Goal: Find specific page/section: Find specific page/section

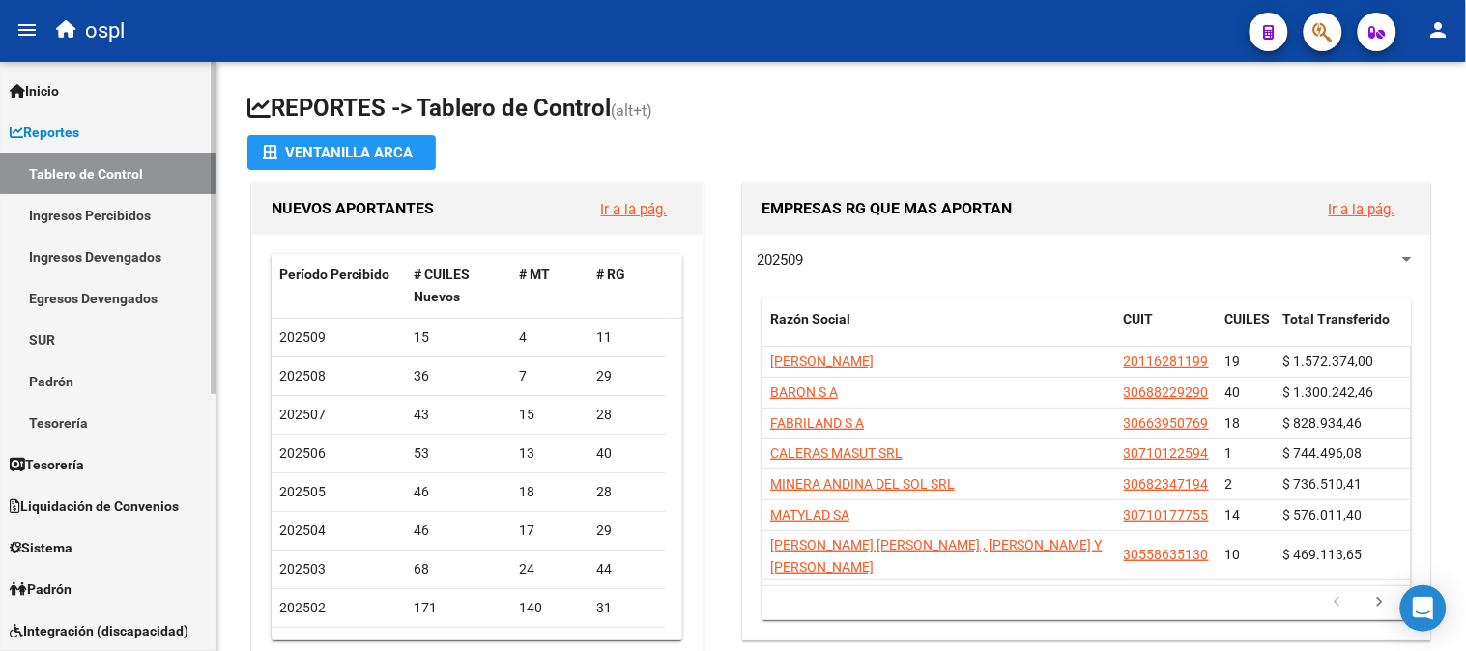
drag, startPoint x: 68, startPoint y: 218, endPoint x: 157, endPoint y: 208, distance: 89.5
click at [69, 218] on link "Ingresos Percibidos" at bounding box center [107, 215] width 215 height 42
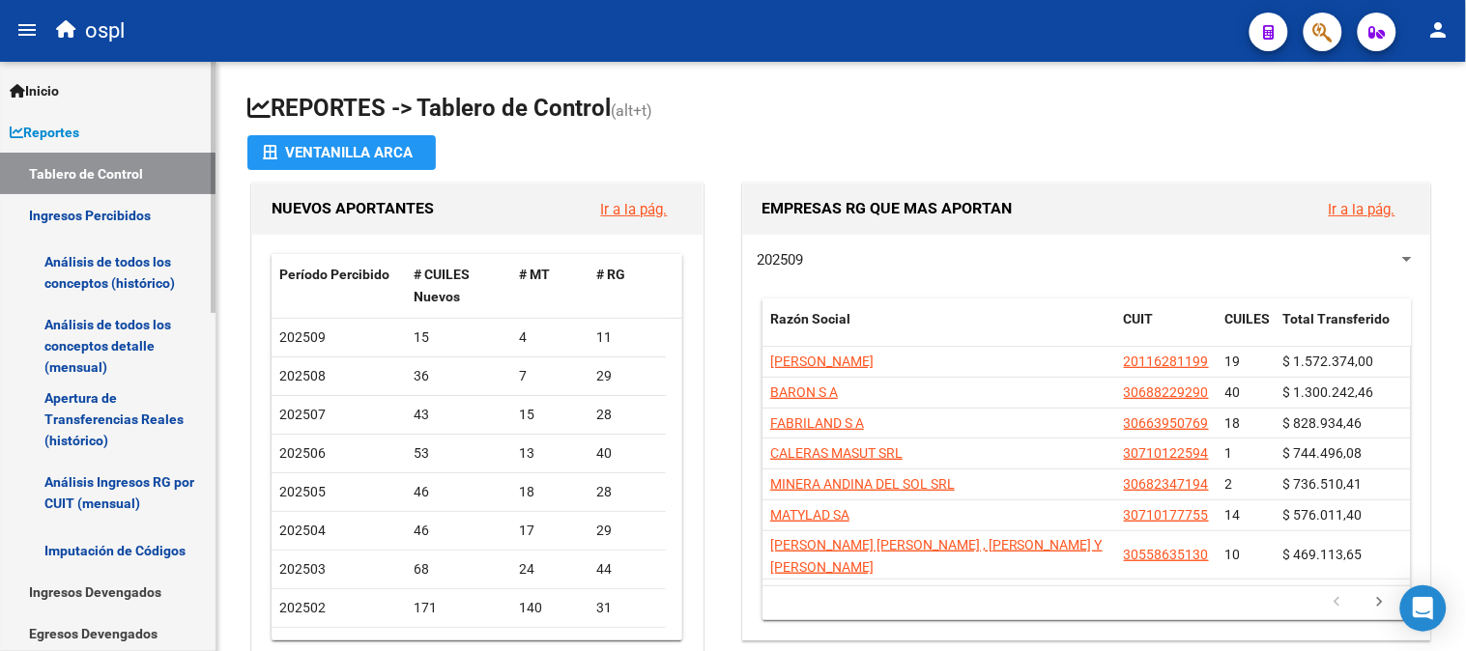
click at [121, 344] on link "Análisis de todos los conceptos detalle (mensual)" at bounding box center [107, 345] width 215 height 73
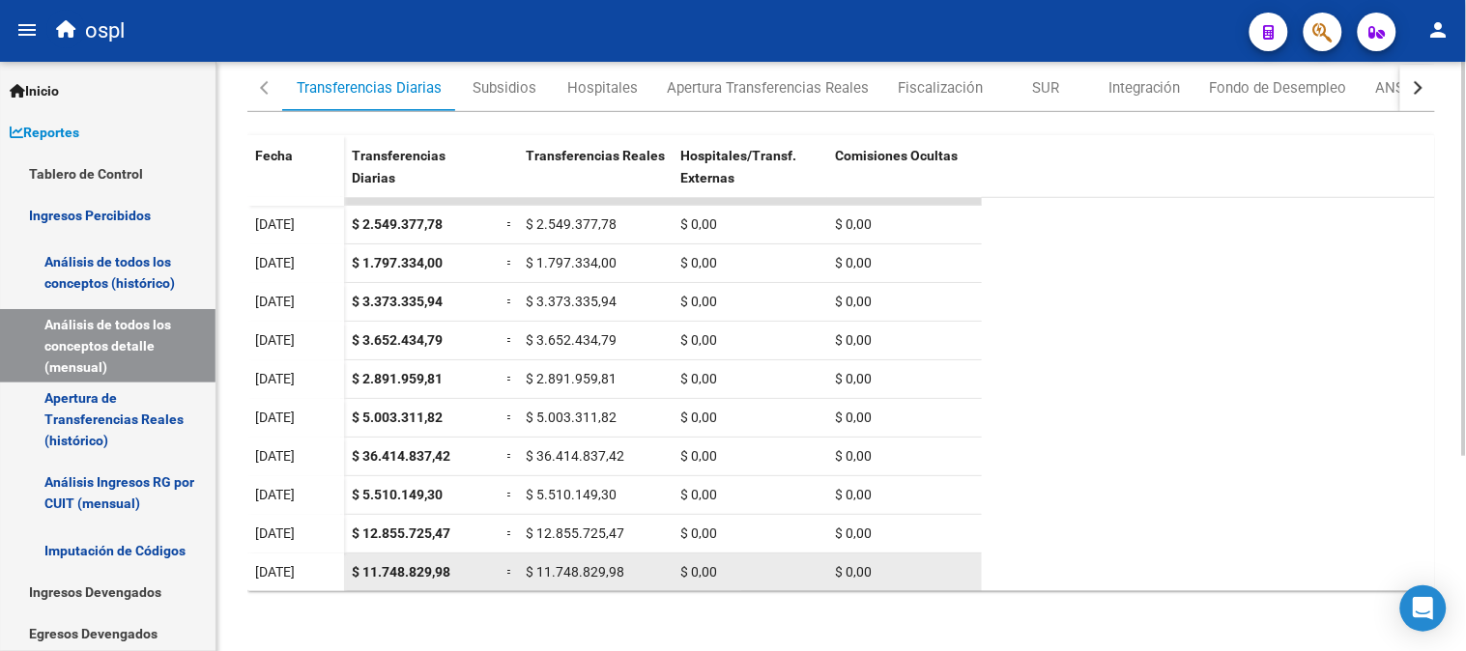
scroll to position [23, 0]
drag, startPoint x: 341, startPoint y: 565, endPoint x: 461, endPoint y: 572, distance: 120.0
click at [461, 572] on datatable-body-row "[DATE] $ 11.748.829,98 = $ 11.748.829,98 $ 0,00 $ 0,00" at bounding box center [614, 572] width 734 height 39
copy datatable-body-row "$ 11.748.829,98"
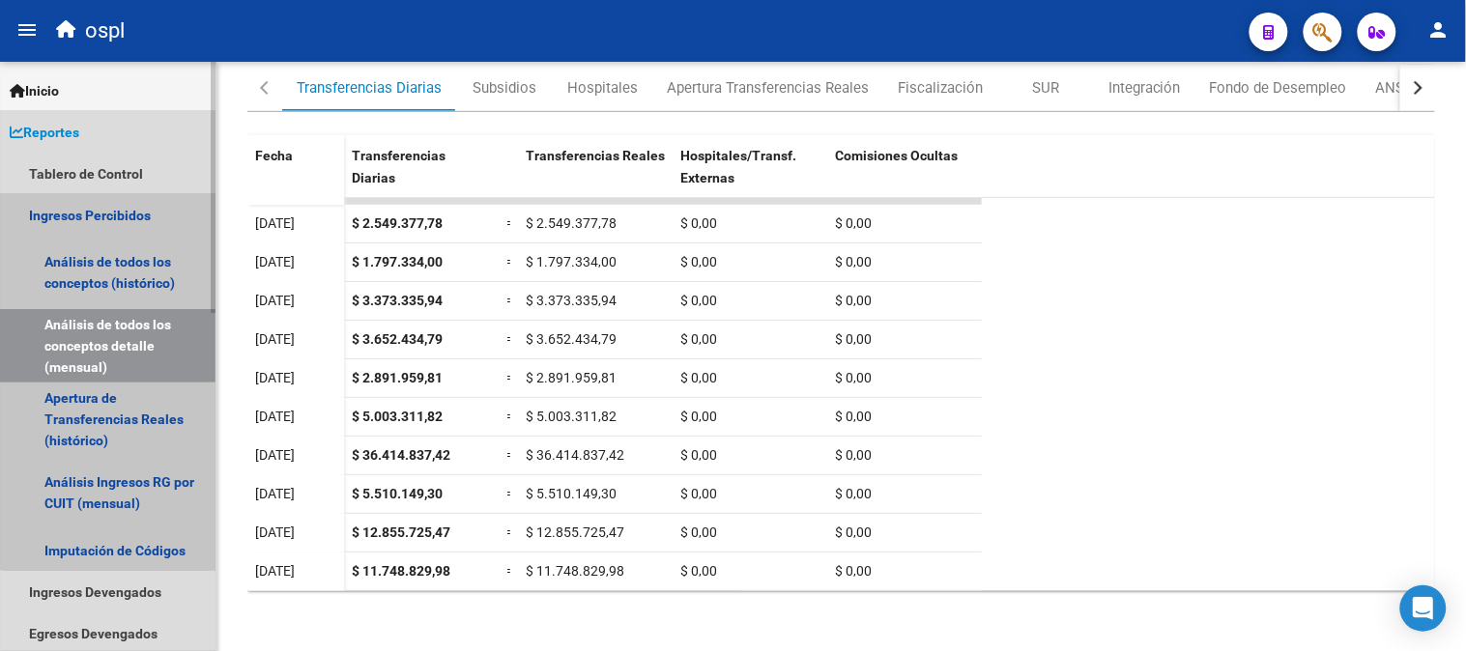
click at [109, 205] on link "Ingresos Percibidos" at bounding box center [107, 215] width 215 height 42
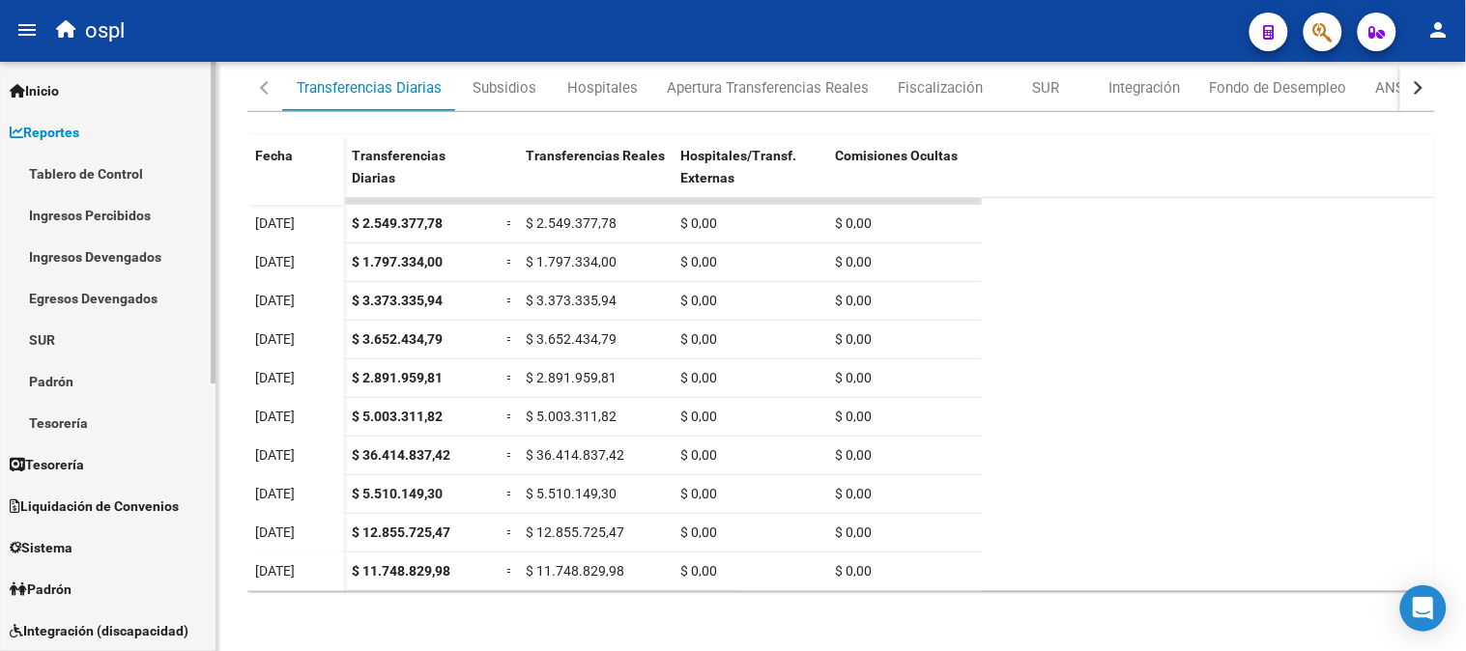
click at [111, 132] on link "Reportes" at bounding box center [107, 132] width 215 height 42
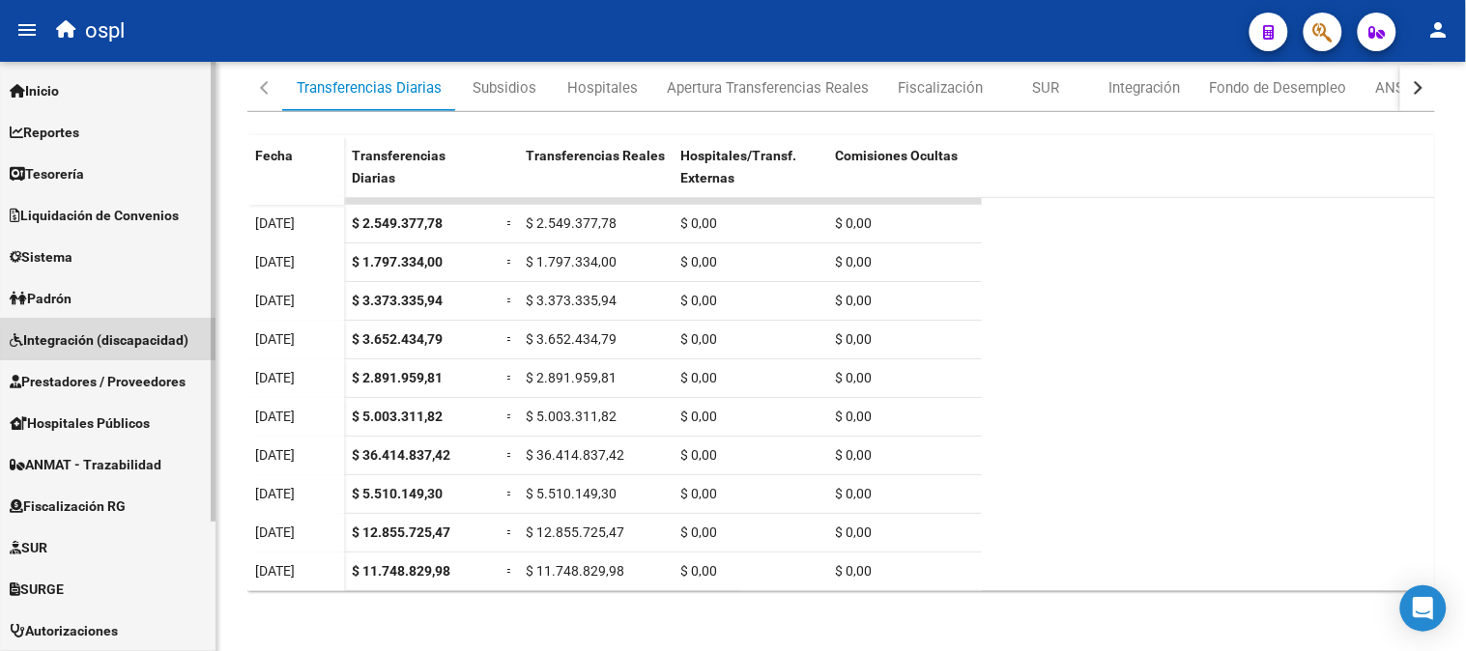
click at [130, 351] on link "Integración (discapacidad)" at bounding box center [107, 340] width 215 height 42
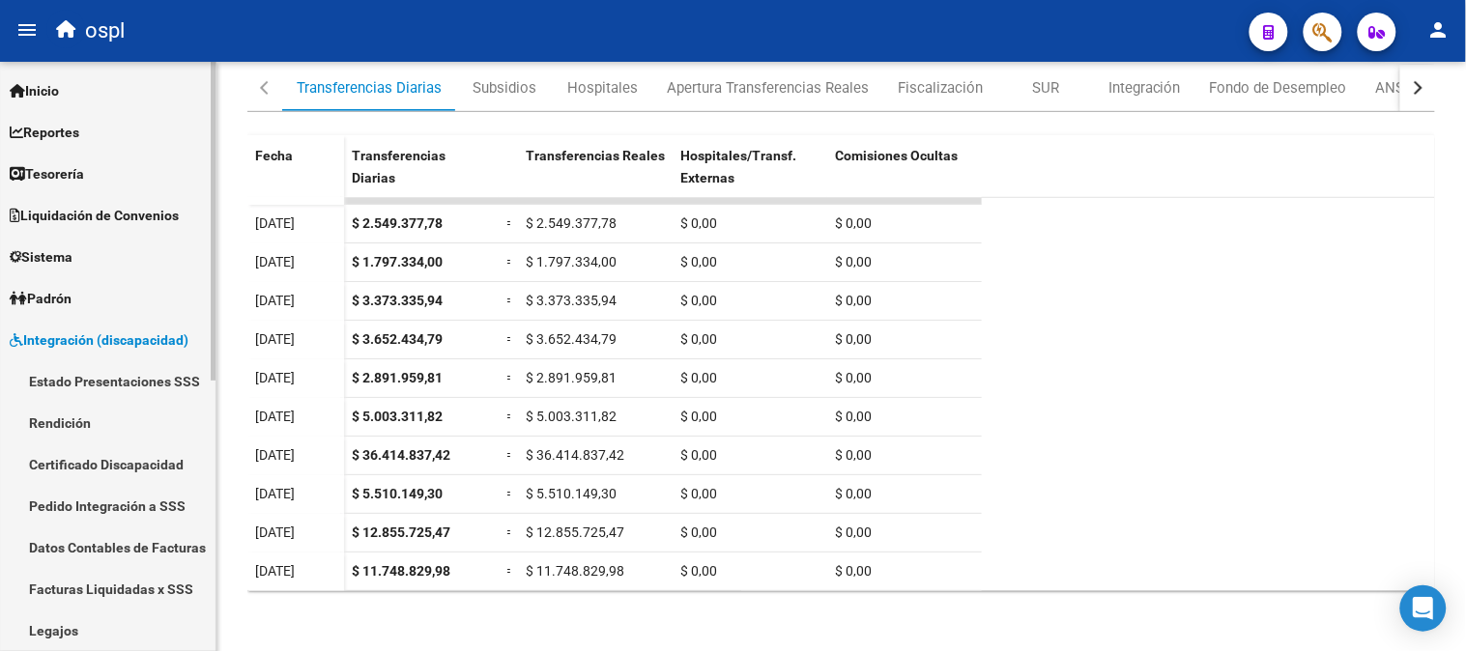
click at [130, 351] on link "Integración (discapacidad)" at bounding box center [107, 340] width 215 height 42
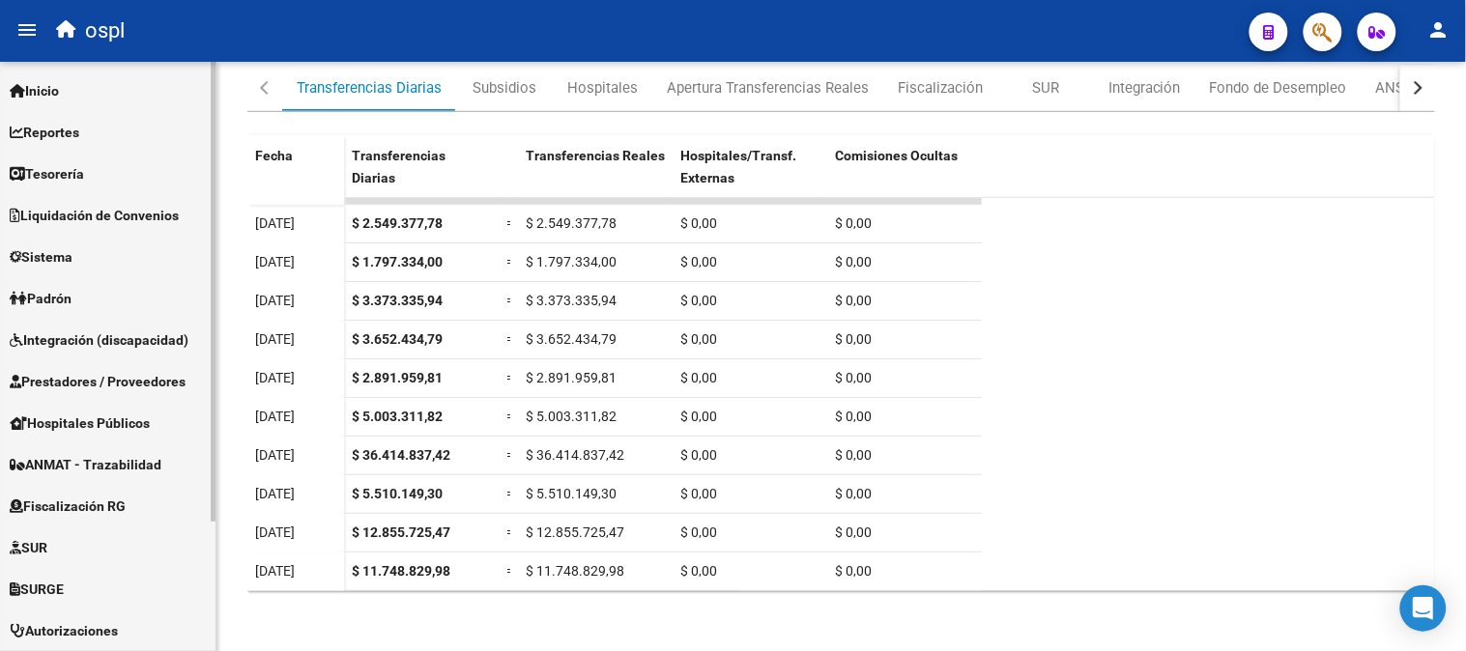
click at [145, 390] on span "Prestadores / Proveedores" at bounding box center [98, 381] width 176 height 21
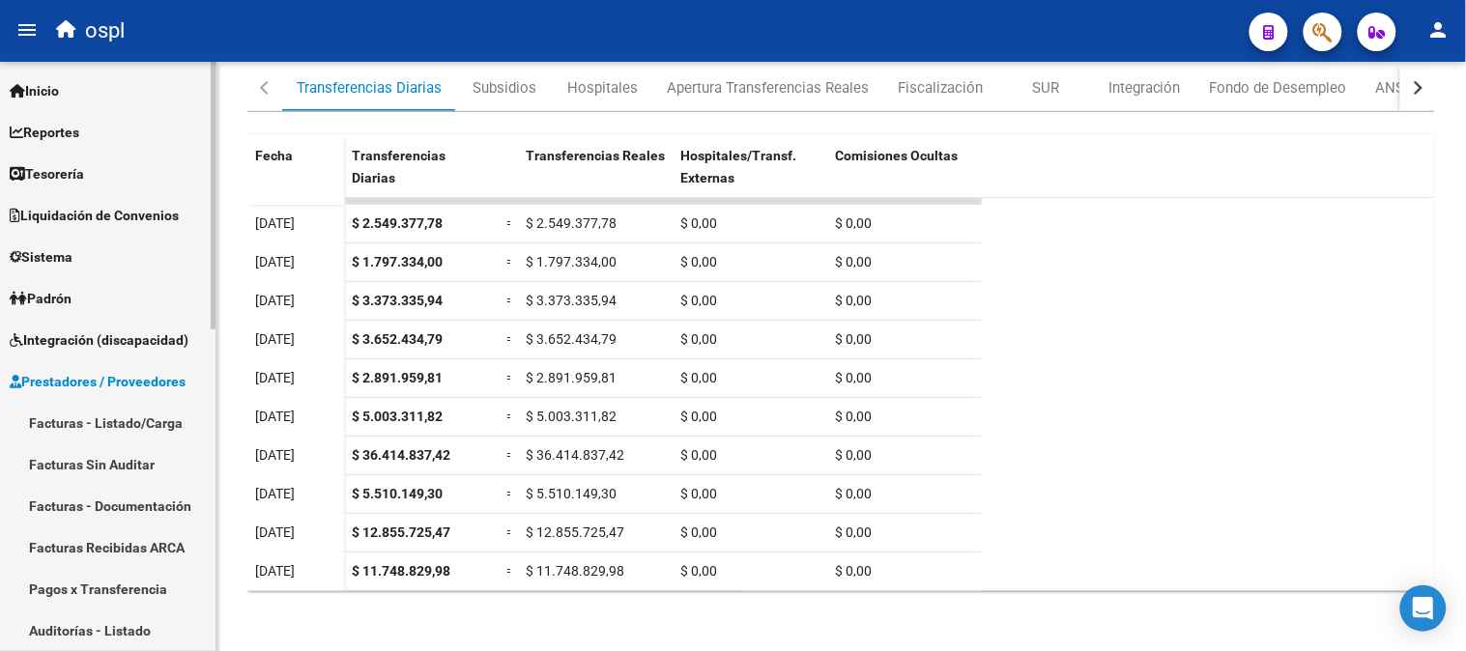
click at [148, 412] on link "Facturas - Listado/Carga" at bounding box center [107, 423] width 215 height 42
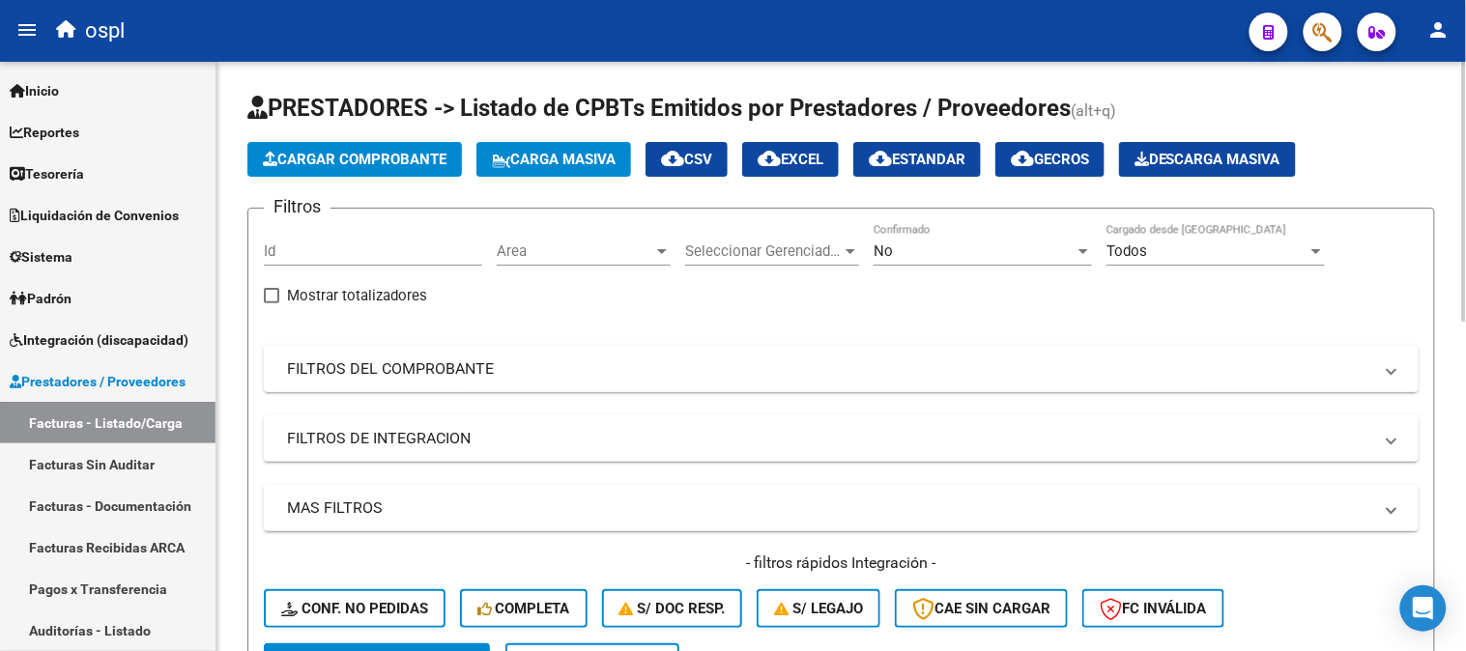
click at [937, 370] on mat-panel-title "FILTROS DEL COMPROBANTE" at bounding box center [829, 368] width 1085 height 21
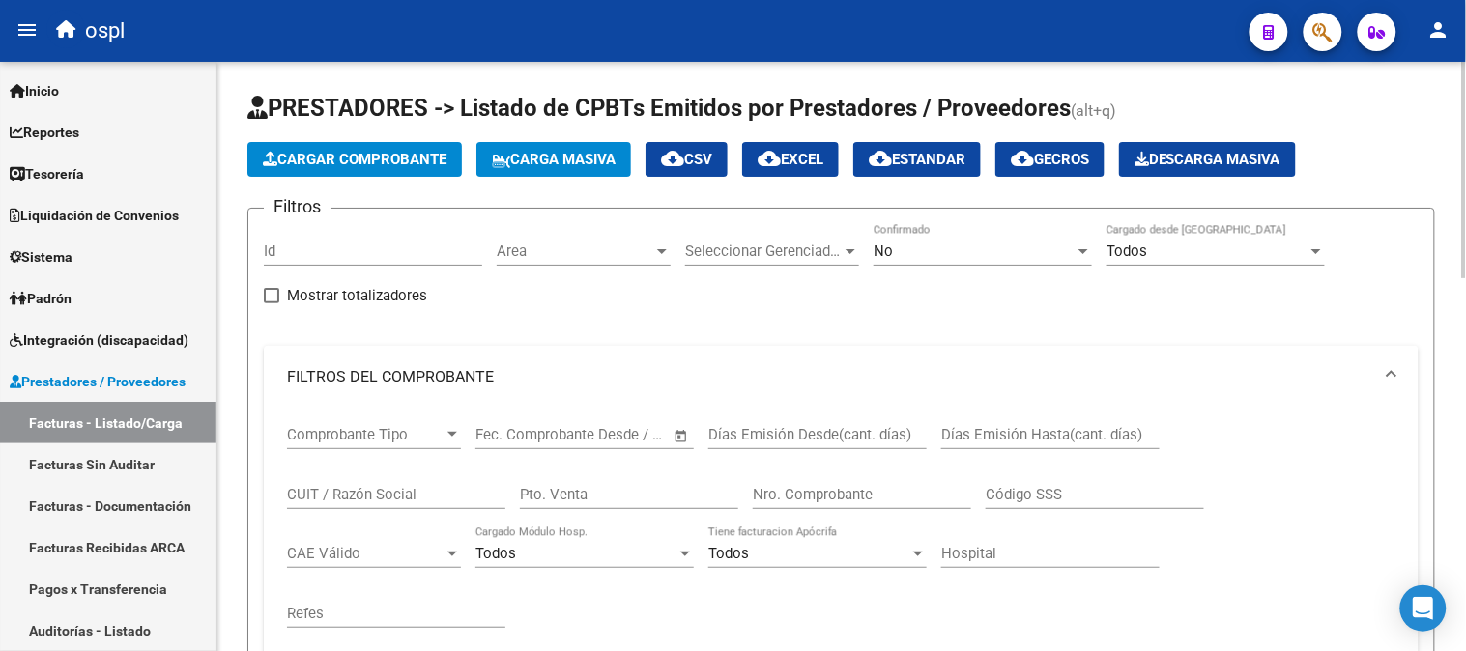
click at [954, 235] on div "No Confirmado" at bounding box center [982, 245] width 218 height 42
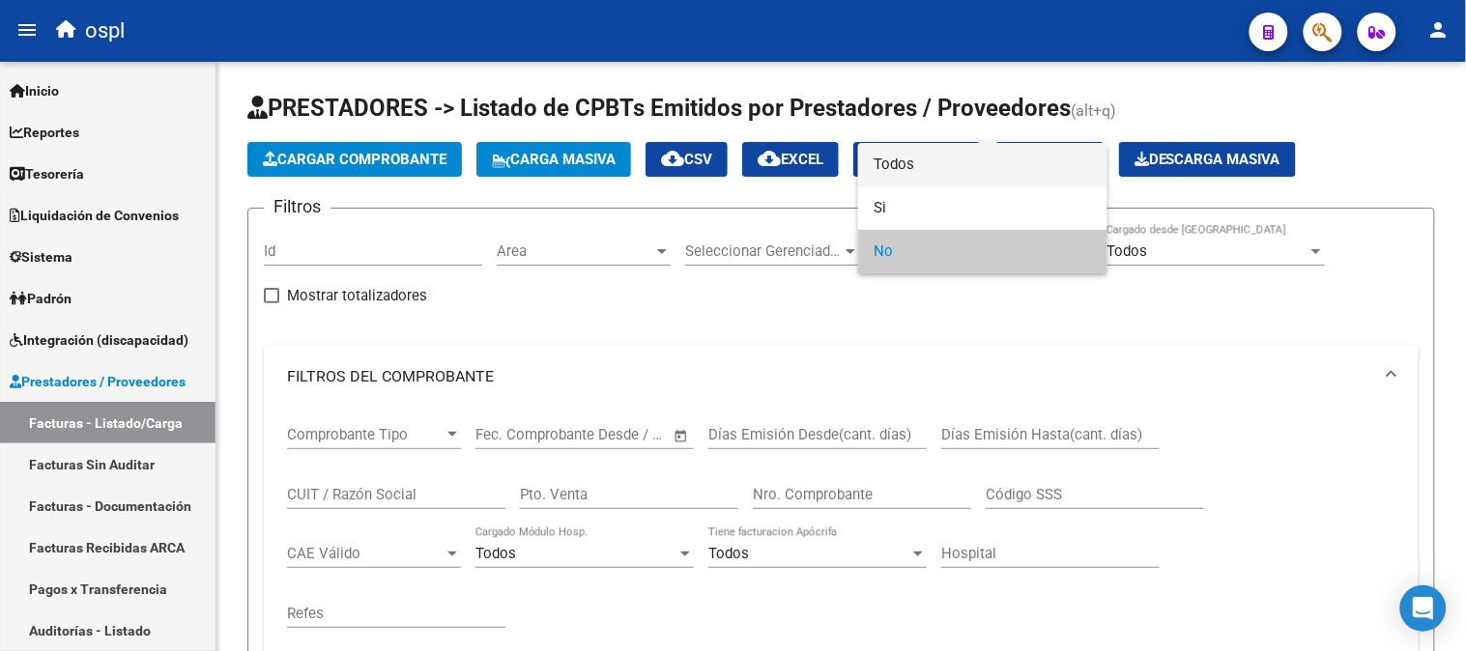
click at [957, 165] on span "Todos" at bounding box center [982, 164] width 218 height 43
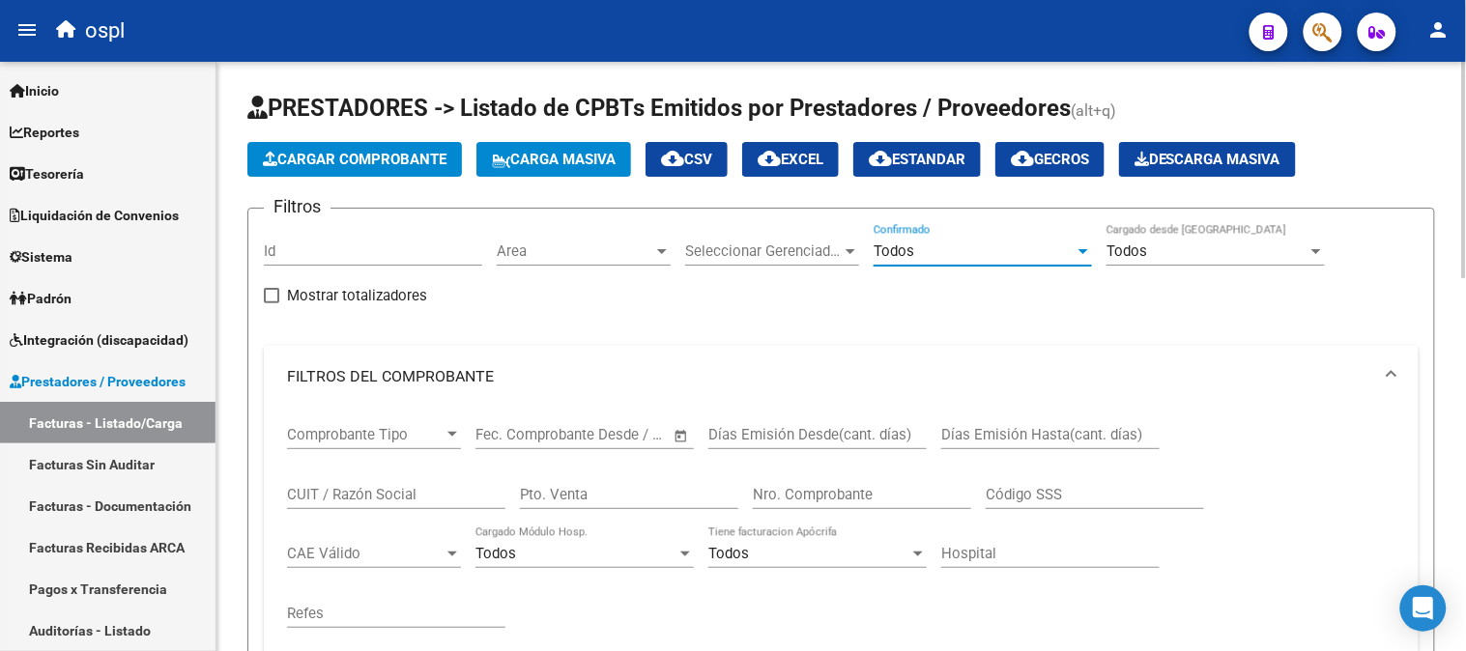
click at [459, 488] on input "CUIT / Razón Social" at bounding box center [396, 494] width 218 height 17
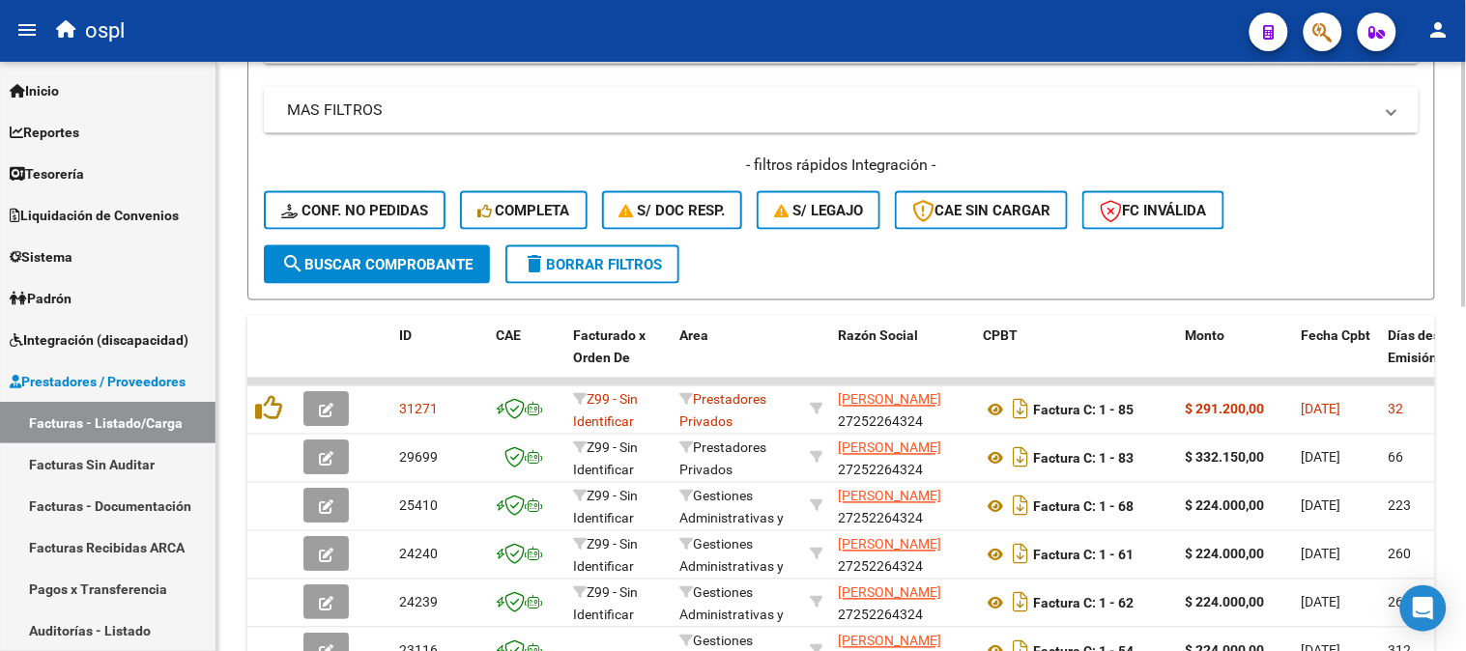
scroll to position [751, 0]
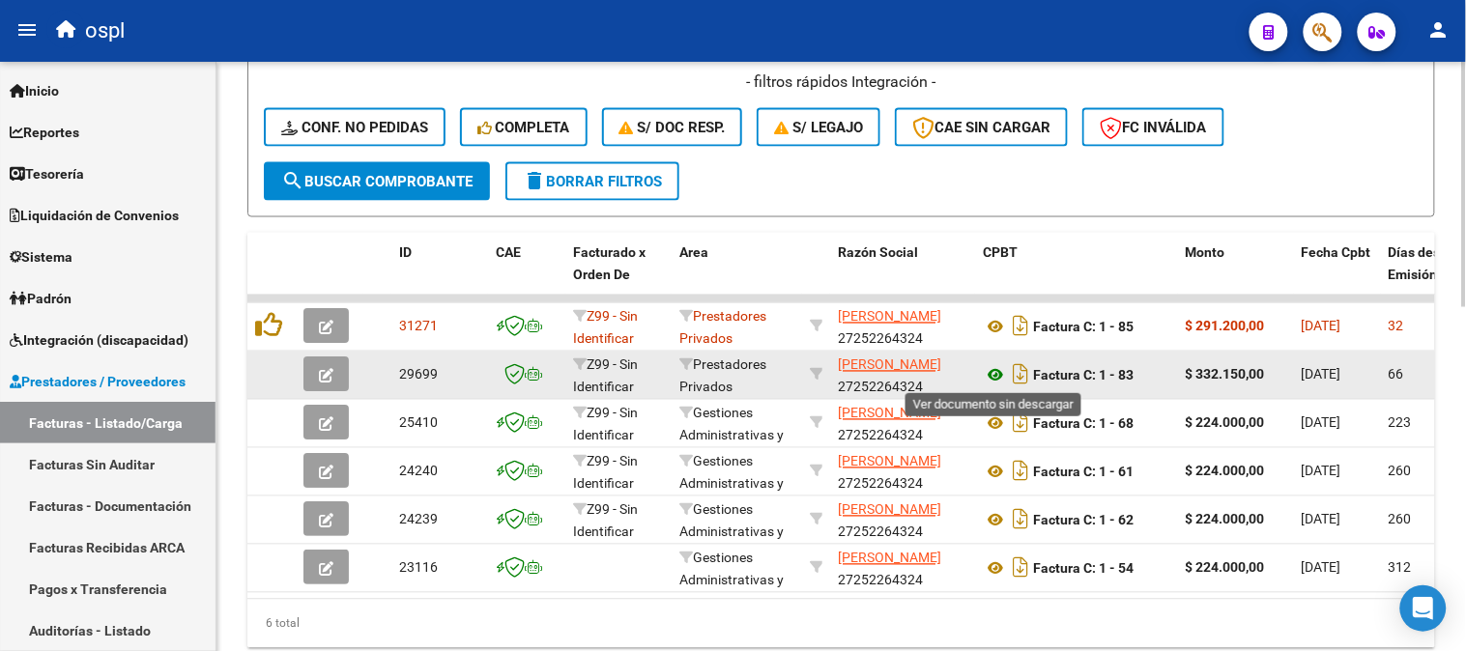
type input "[PERSON_NAME]"
click at [992, 369] on icon at bounding box center [995, 375] width 25 height 23
